Goal: Information Seeking & Learning: Check status

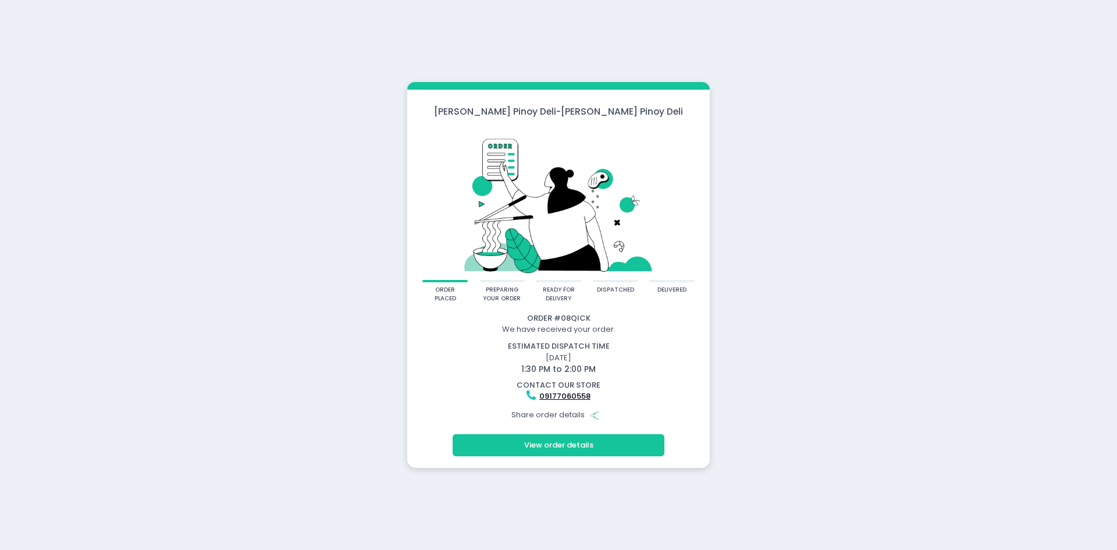
click at [95, 176] on div "Tita Letty’s Pinoy Deli - Tita Letty’s Pinoy Deli order placed preparing your o…" at bounding box center [558, 275] width 1117 height 550
click at [928, 156] on div "Tita Letty’s Pinoy Deli - Tita Letty’s Pinoy Deli order placed preparing your o…" at bounding box center [558, 275] width 1117 height 550
drag, startPoint x: 602, startPoint y: 319, endPoint x: 517, endPoint y: 322, distance: 85.0
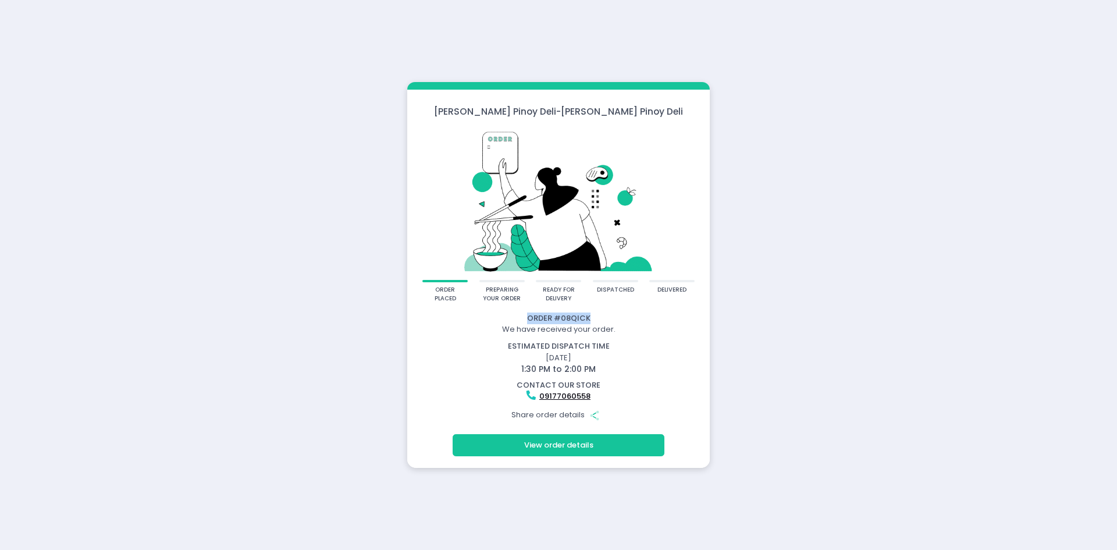
click at [517, 322] on div "Order # 08QICK" at bounding box center [558, 319] width 299 height 12
copy div "Order # 08QICK"
click at [735, 400] on div "Tita Letty’s Pinoy Deli - Tita Letty’s Pinoy Deli order placed preparing your o…" at bounding box center [558, 275] width 1117 height 550
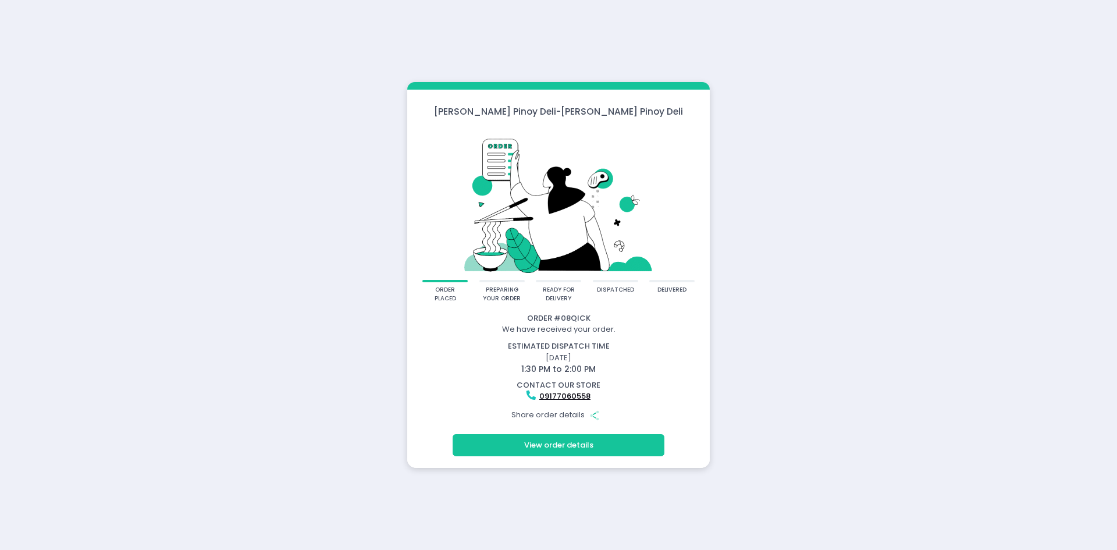
click at [846, 369] on div "Tita Letty’s Pinoy Deli - Tita Letty’s Pinoy Deli order placed preparing your o…" at bounding box center [558, 275] width 1117 height 550
click at [558, 443] on button "View order details" at bounding box center [559, 445] width 212 height 22
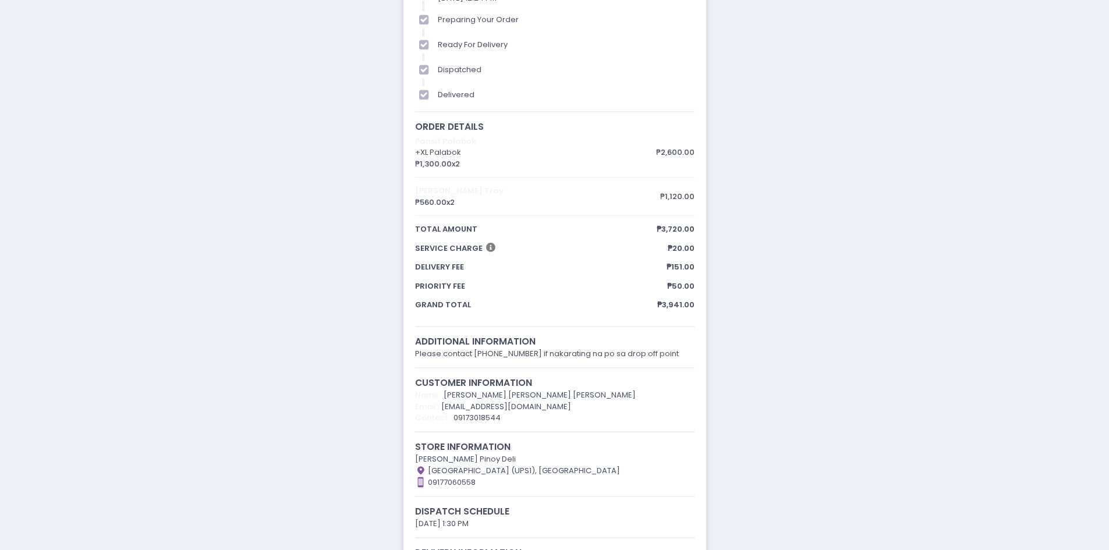
scroll to position [116, 0]
